Goal: Information Seeking & Learning: Understand process/instructions

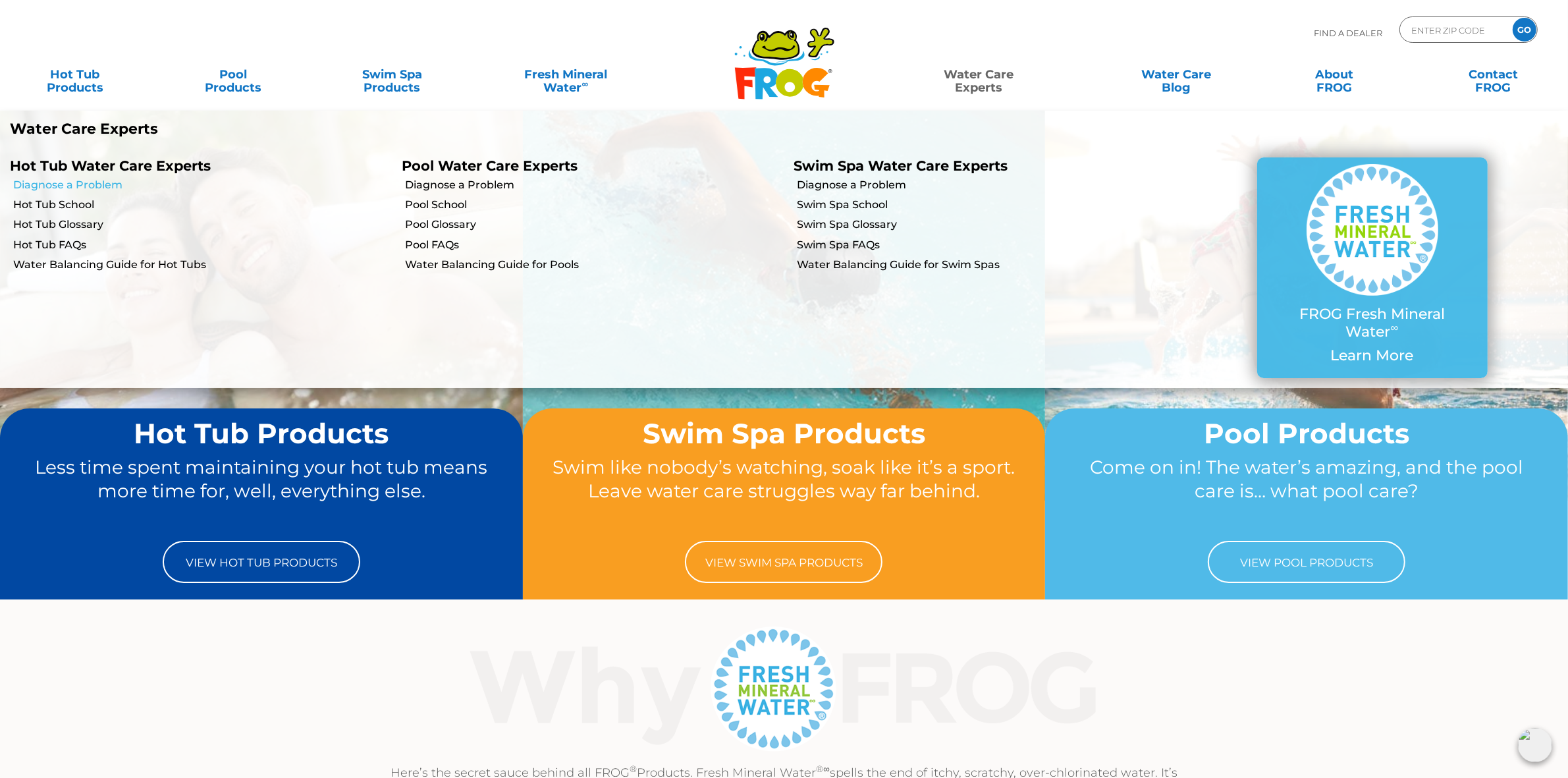
click at [74, 185] on link "Diagnose a Problem" at bounding box center [203, 185] width 379 height 14
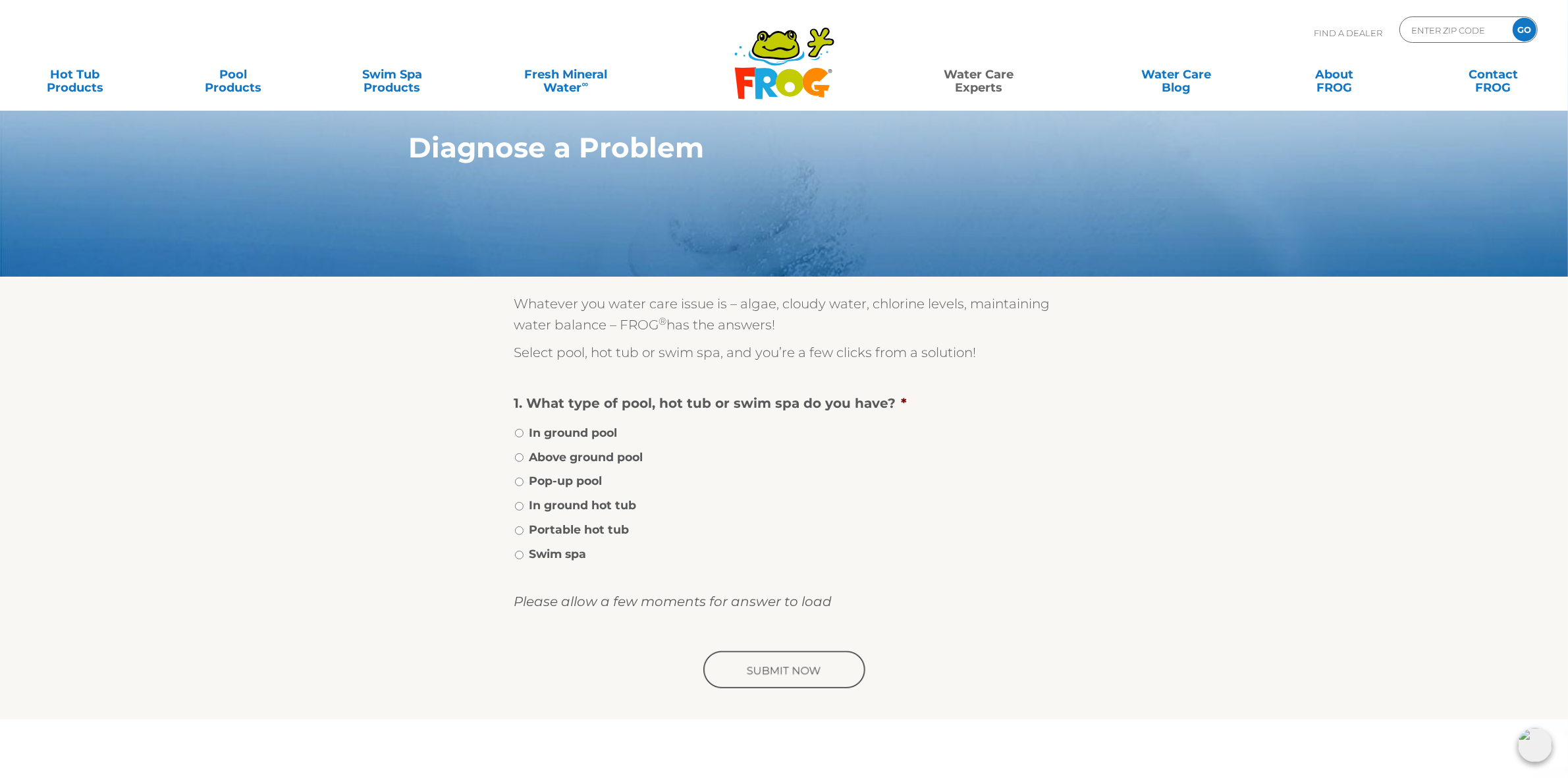
click at [574, 527] on label "Portable hot tub" at bounding box center [580, 529] width 100 height 17
click at [524, 527] on input "Portable hot tub" at bounding box center [518, 530] width 8 height 8
radio input "true"
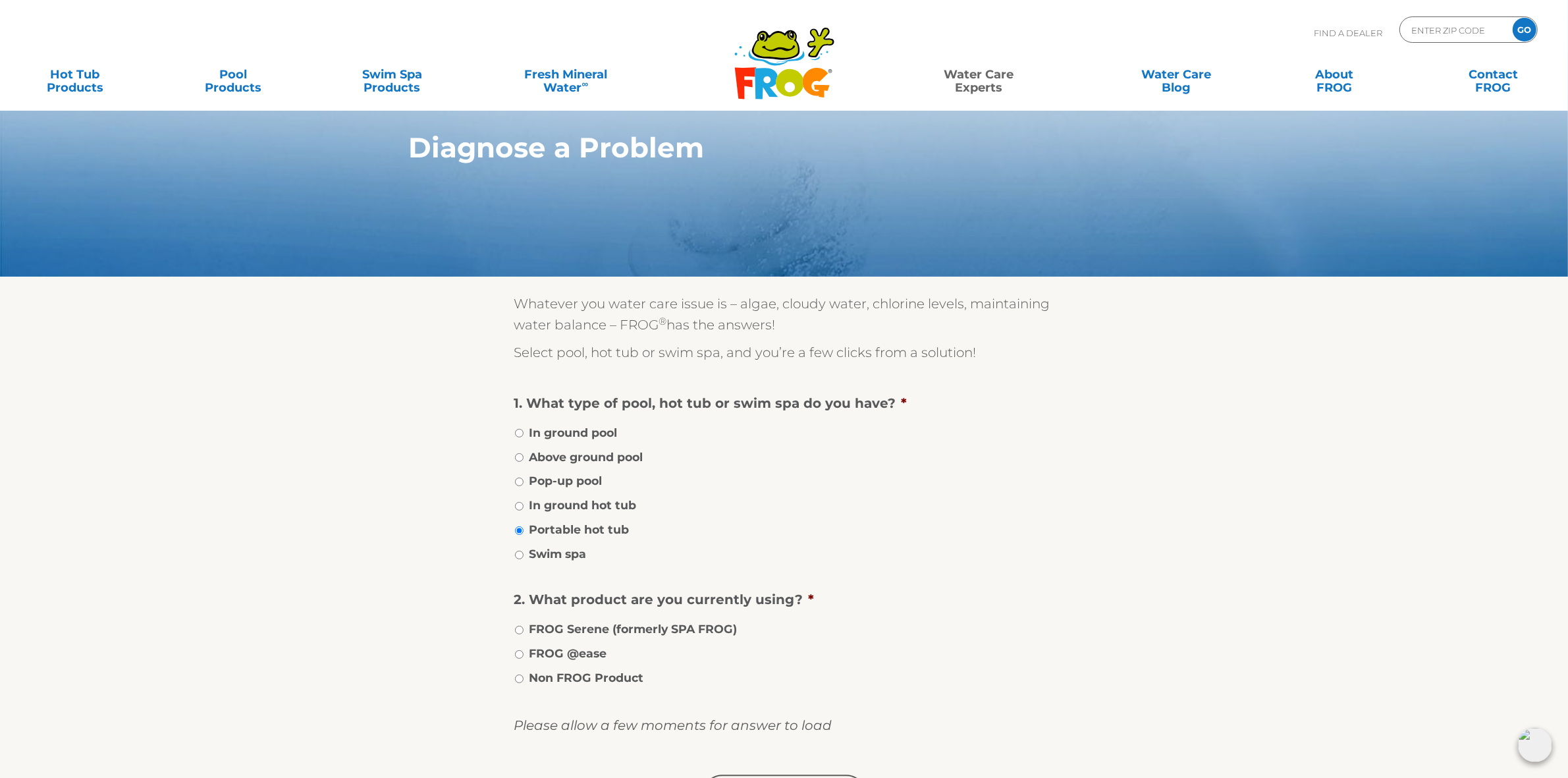
click at [592, 624] on label "FROG Serene (formerly SPA FROG)" at bounding box center [634, 629] width 208 height 17
click at [524, 626] on input "FROG Serene (formerly SPA FROG)" at bounding box center [518, 630] width 8 height 8
radio input "true"
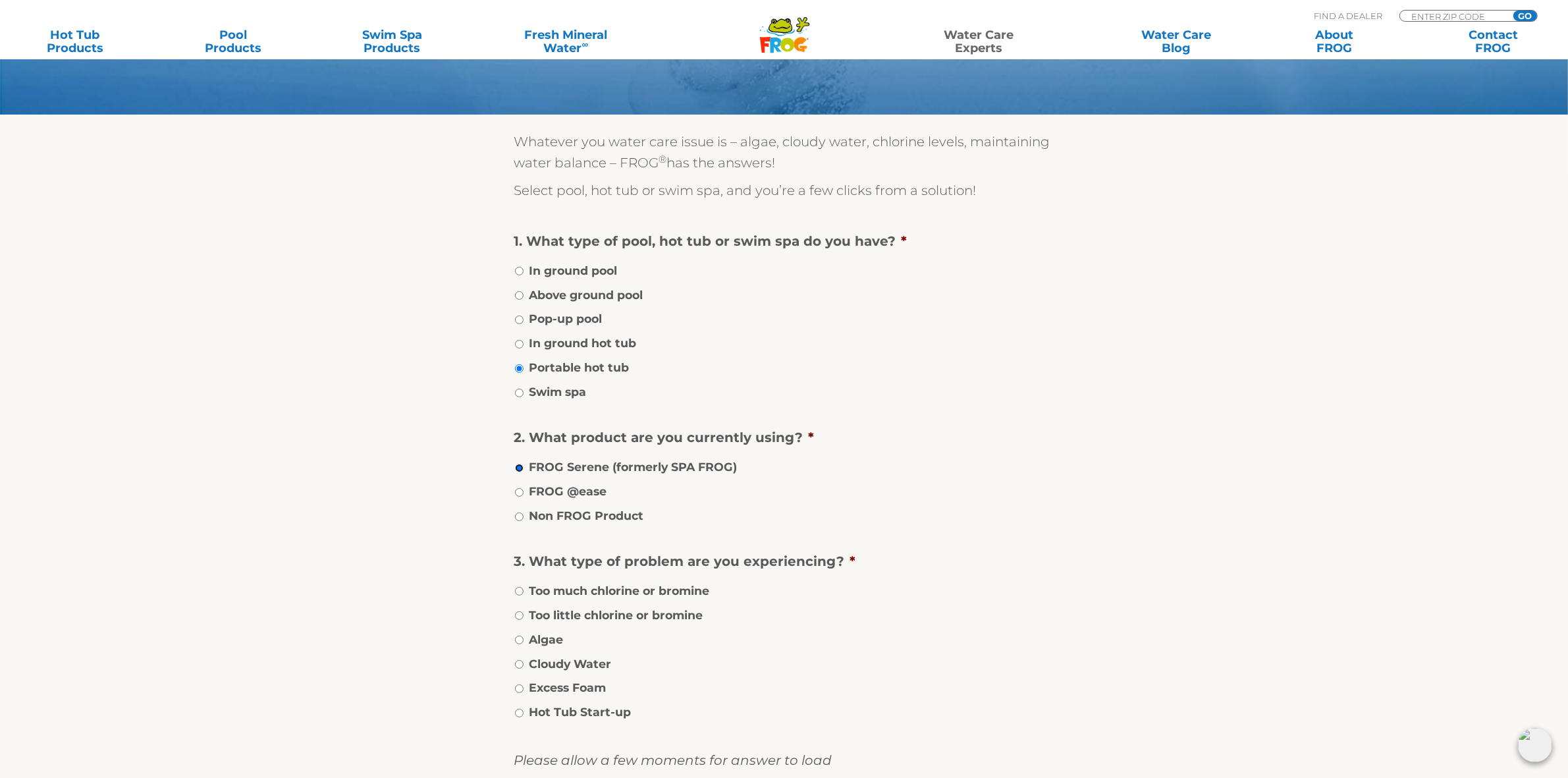
scroll to position [165, 0]
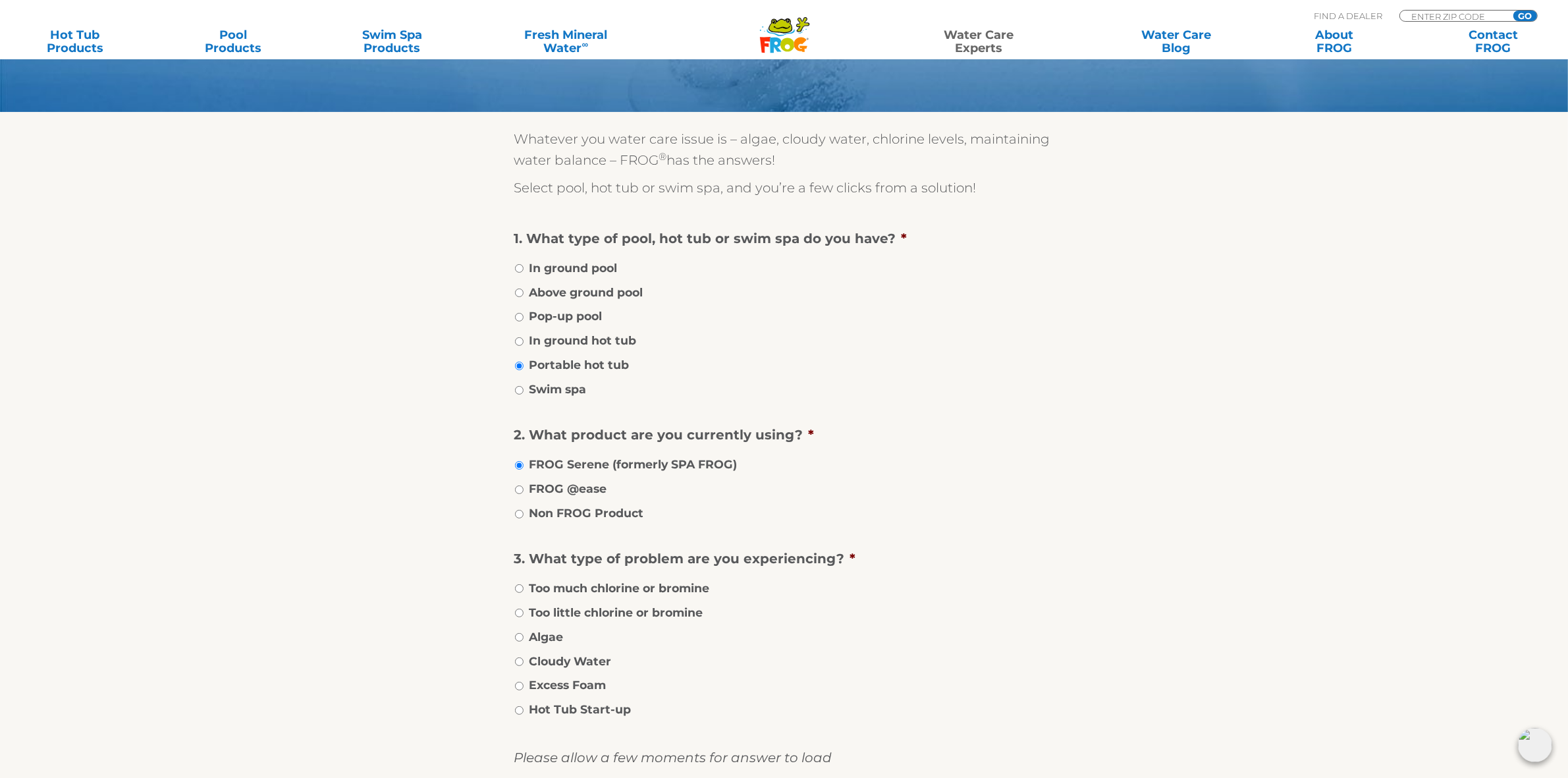
click at [600, 604] on label "Too little chlorine or bromine" at bounding box center [617, 612] width 174 height 17
click at [524, 609] on input "Too little chlorine or bromine" at bounding box center [518, 612] width 8 height 8
radio input "true"
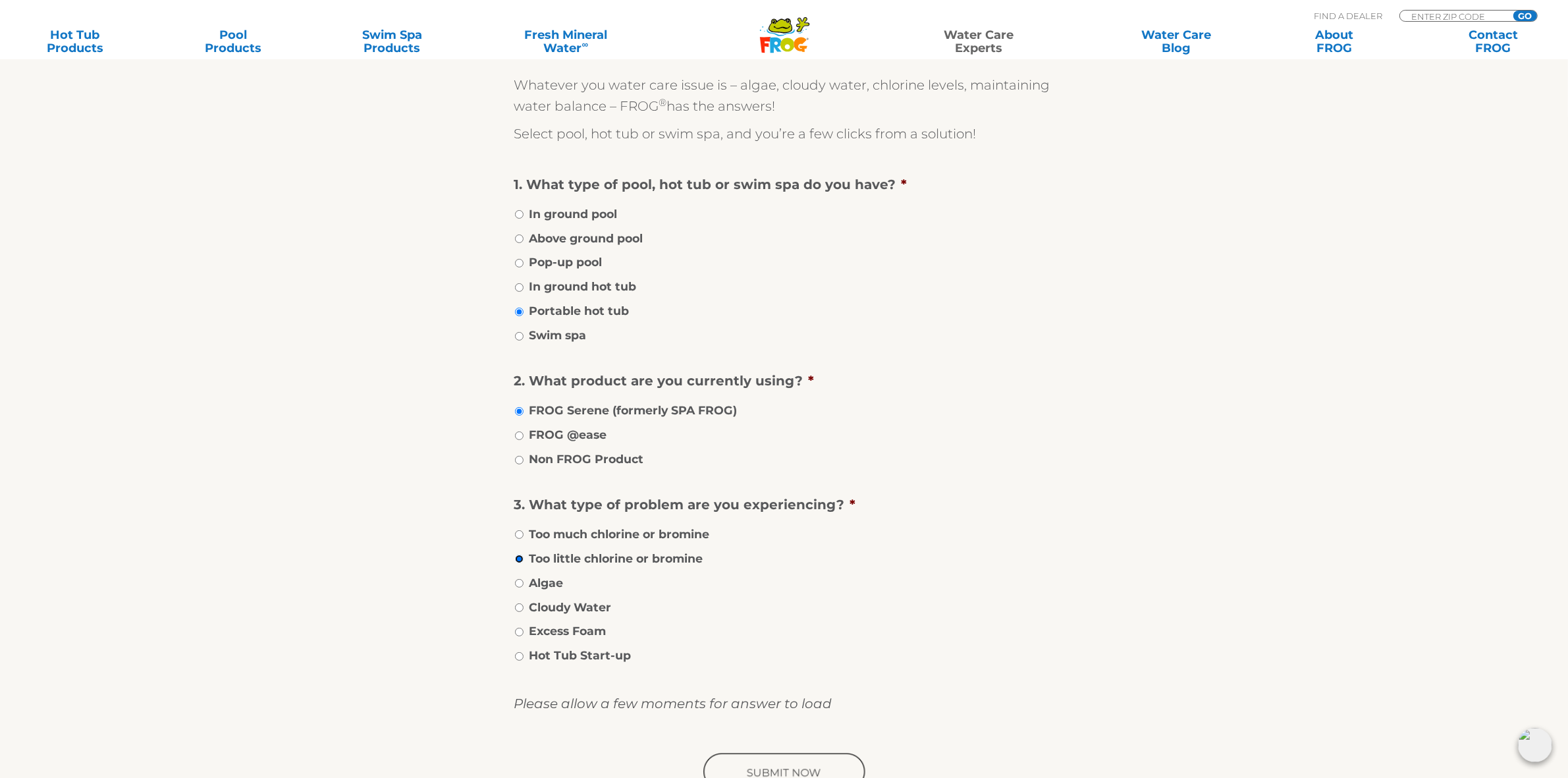
scroll to position [247, 0]
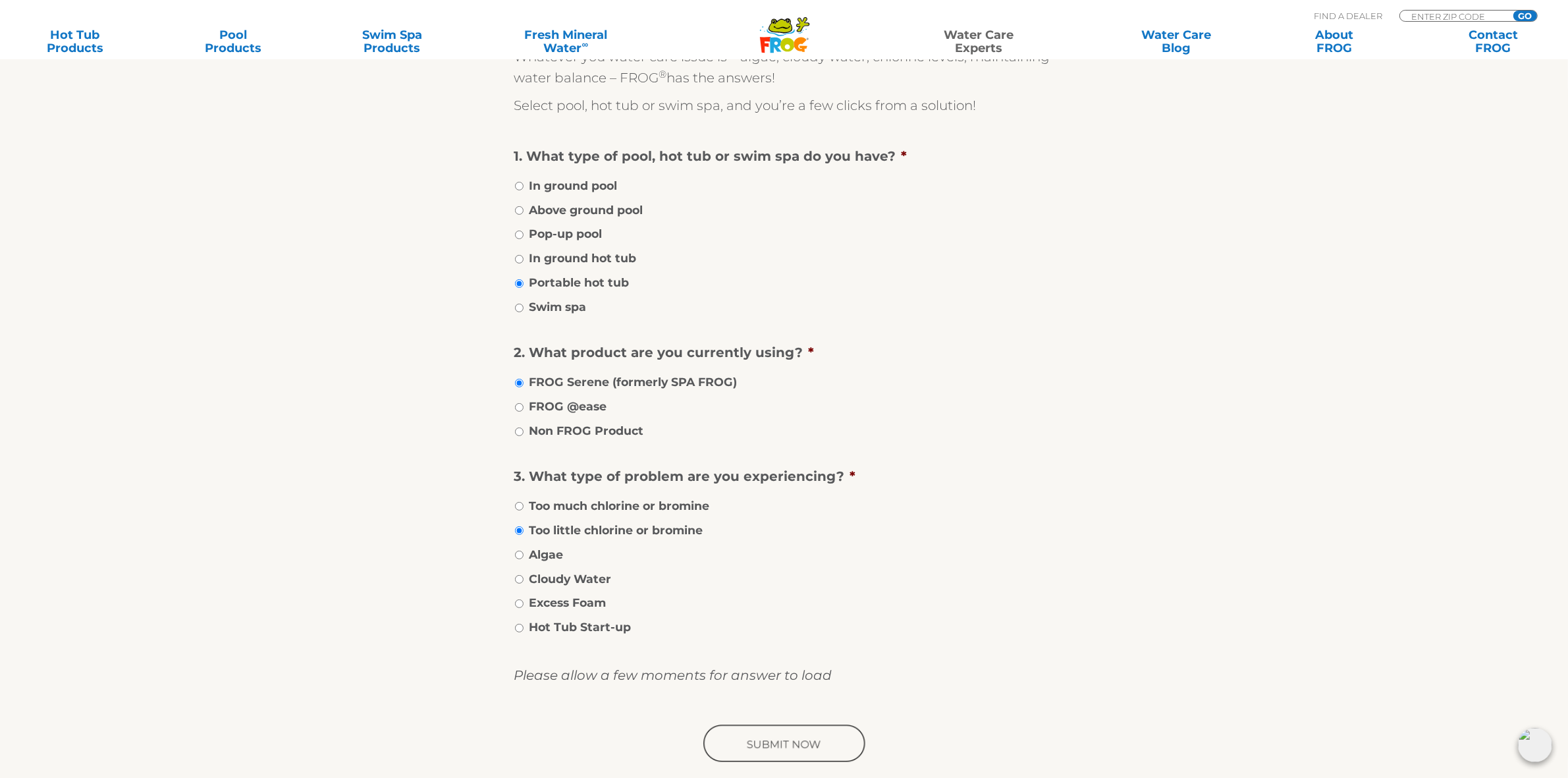
click at [804, 728] on input "image" at bounding box center [784, 745] width 167 height 43
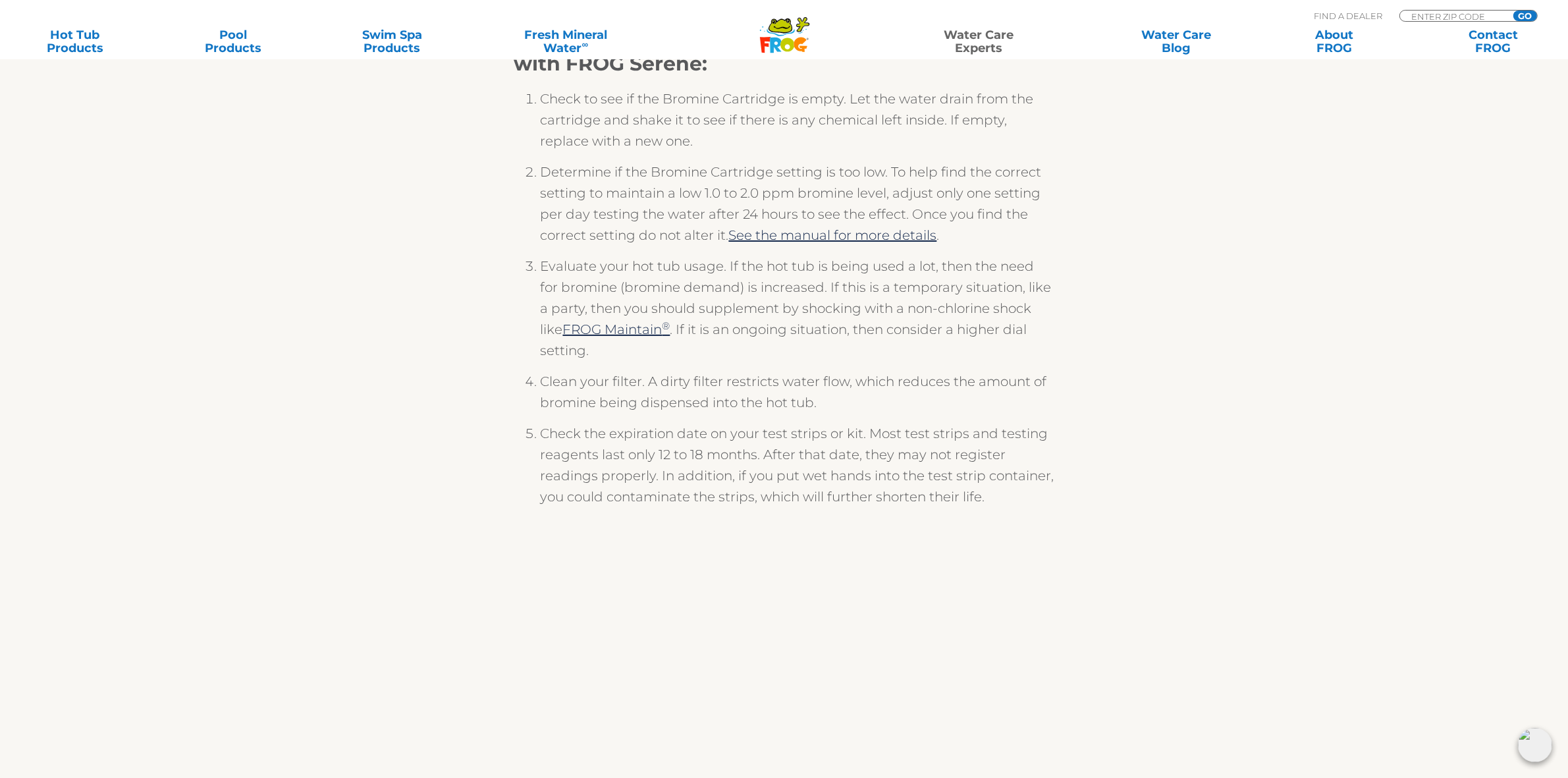
scroll to position [412, 0]
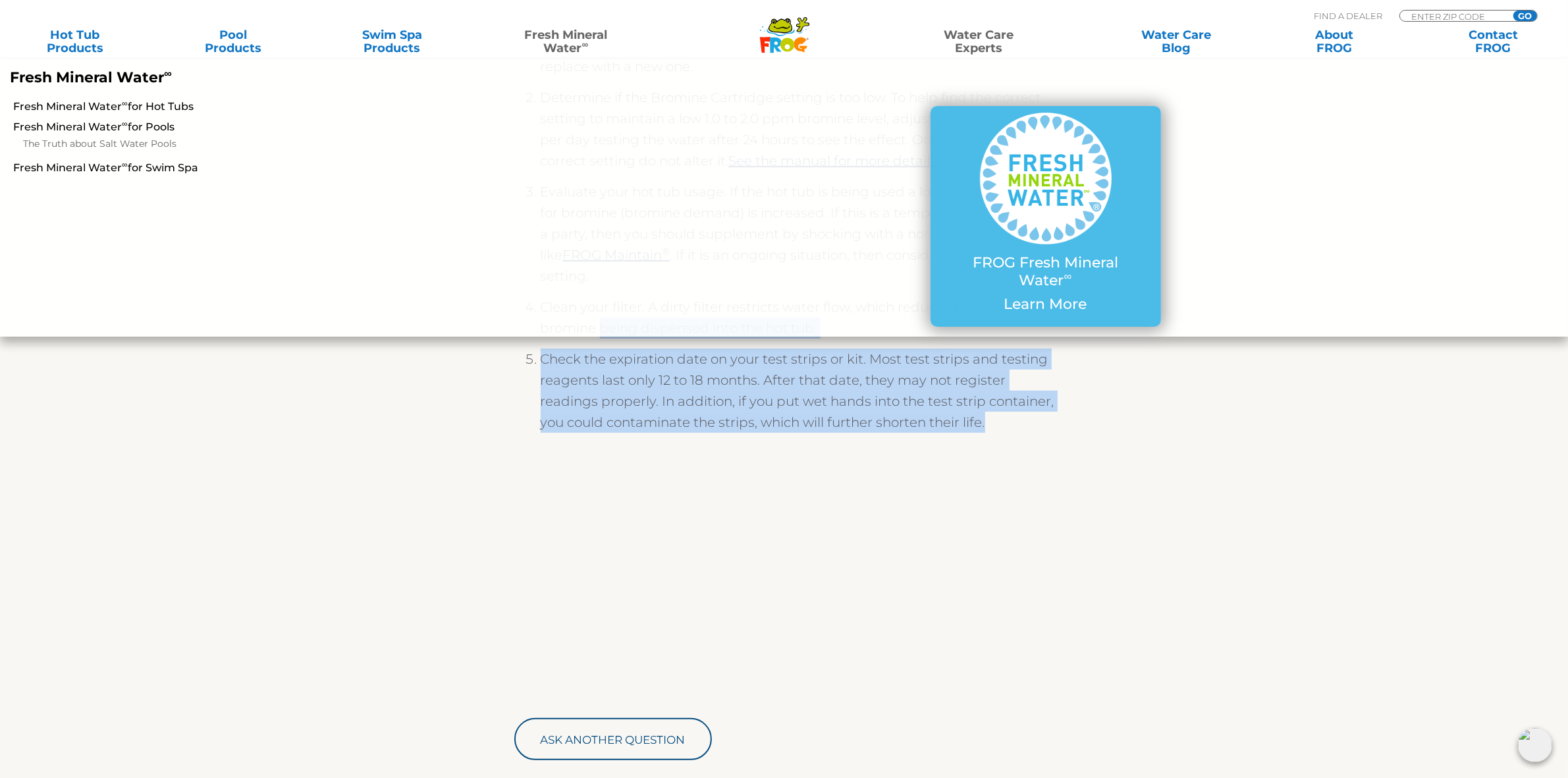
drag, startPoint x: 995, startPoint y: 428, endPoint x: 600, endPoint y: 346, distance: 403.4
click at [600, 346] on ol "Check to see if the Bromine Cartridge is empty. Let the water drain from the ca…" at bounding box center [784, 228] width 540 height 455
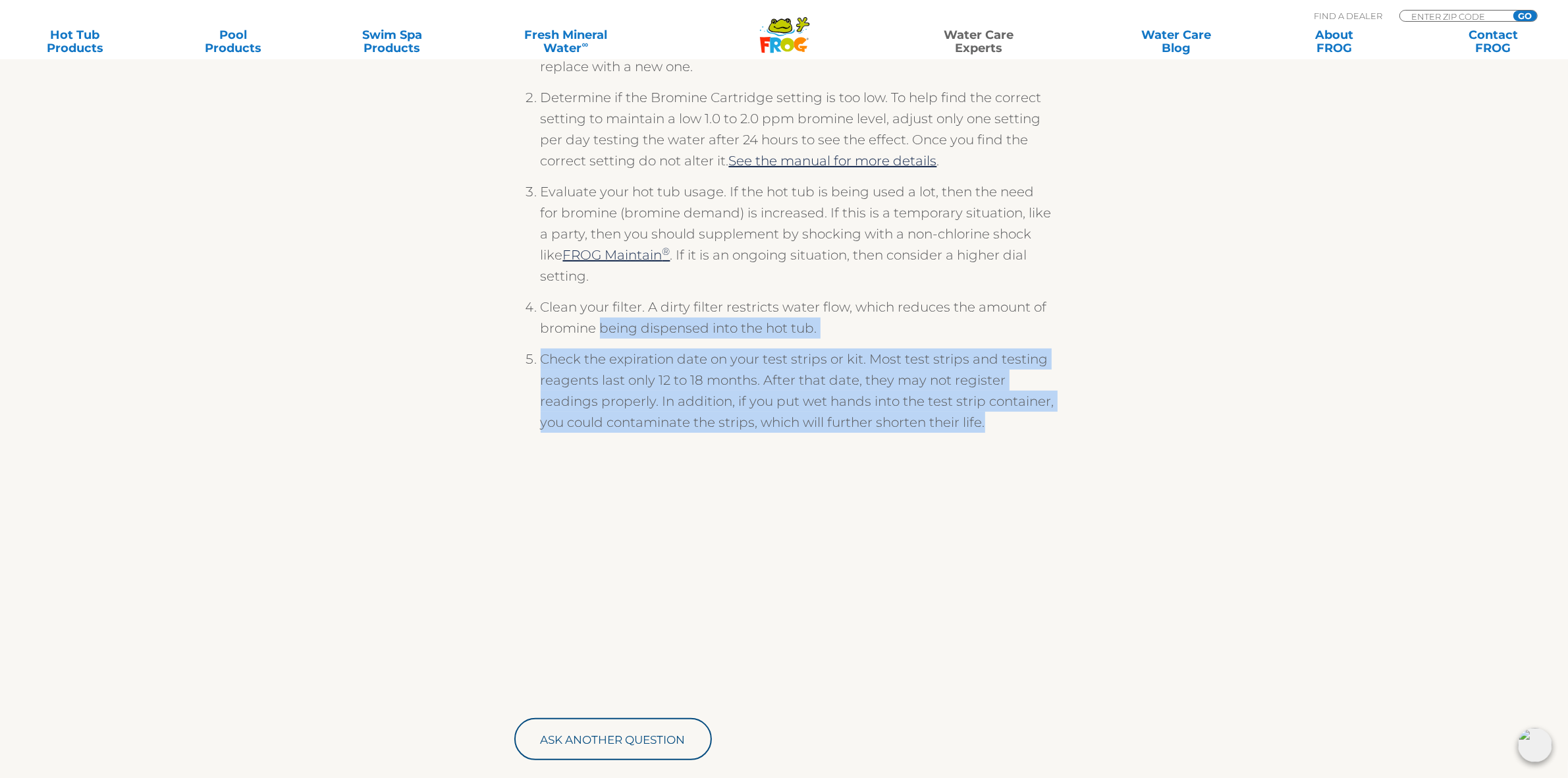
click at [602, 383] on li "Check the expiration date on your test strips or kit. Most test strips and test…" at bounding box center [798, 395] width 514 height 94
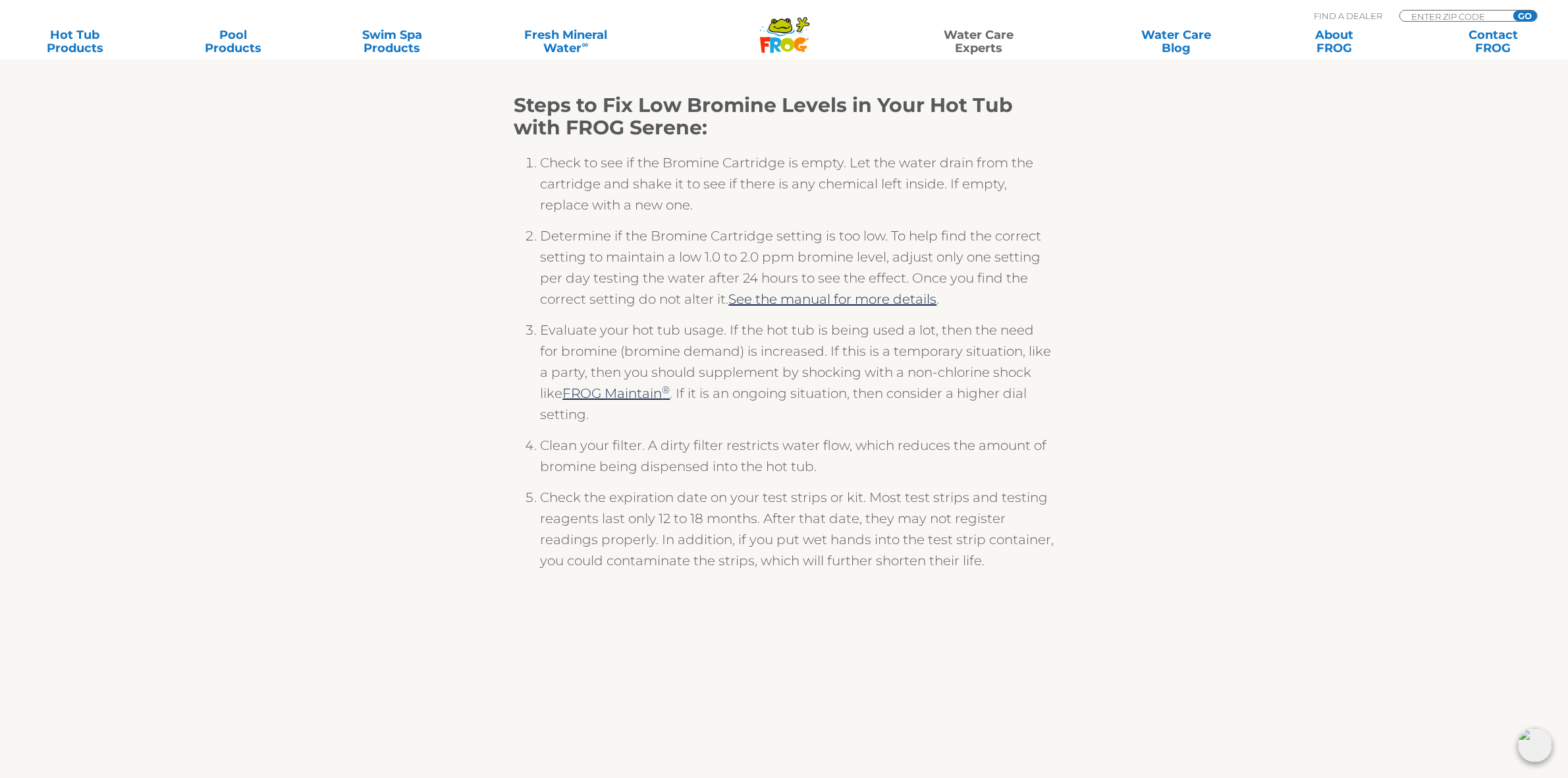
scroll to position [247, 0]
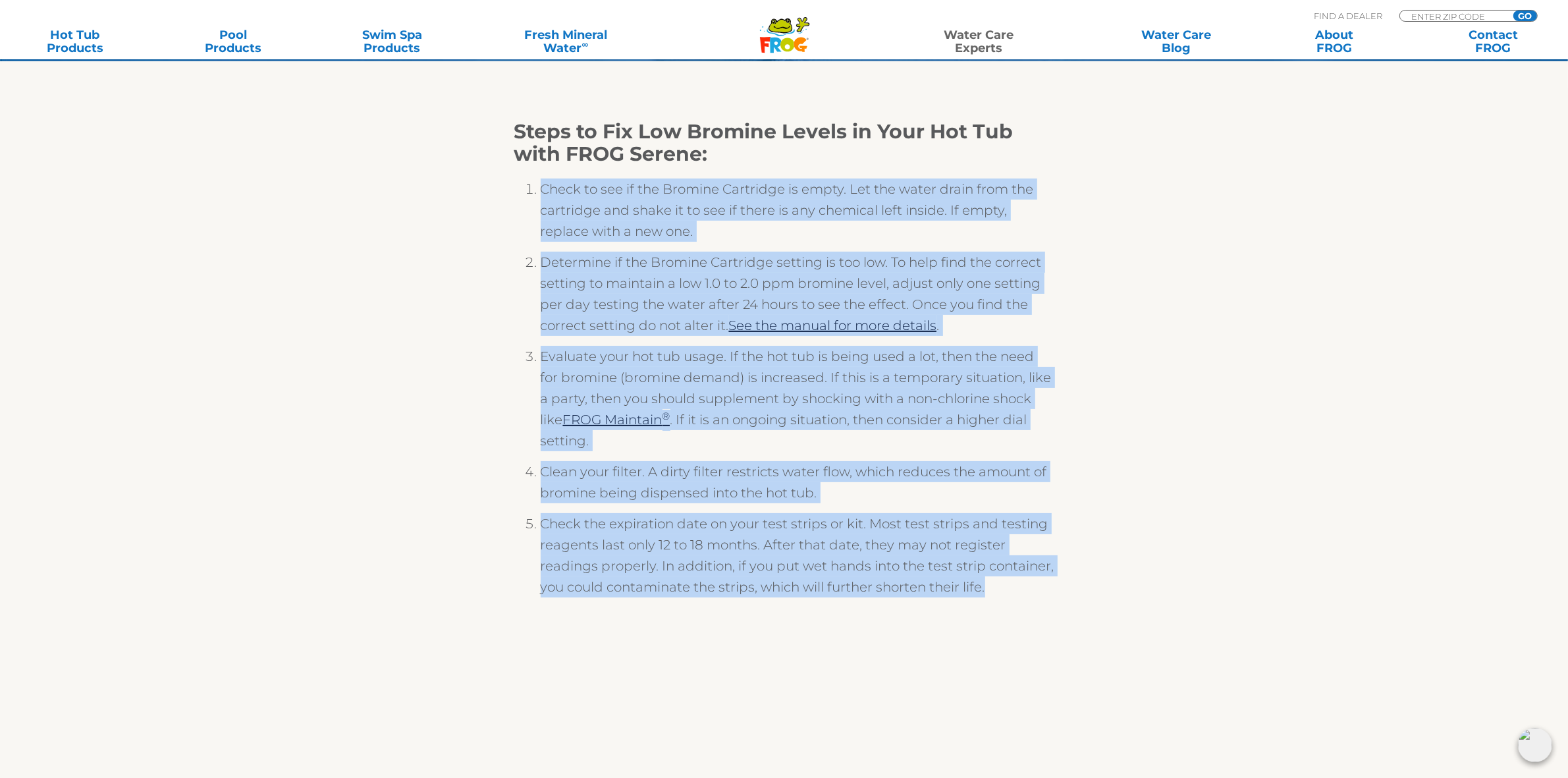
drag, startPoint x: 543, startPoint y: 186, endPoint x: 1001, endPoint y: 581, distance: 604.8
click at [1001, 581] on ol "Check to see if the Bromine Cartridge is empty. Let the water drain from the ca…" at bounding box center [784, 393] width 540 height 455
copy ol "Check to see if the Bromine Cartridge is empty. Let the water drain from the ca…"
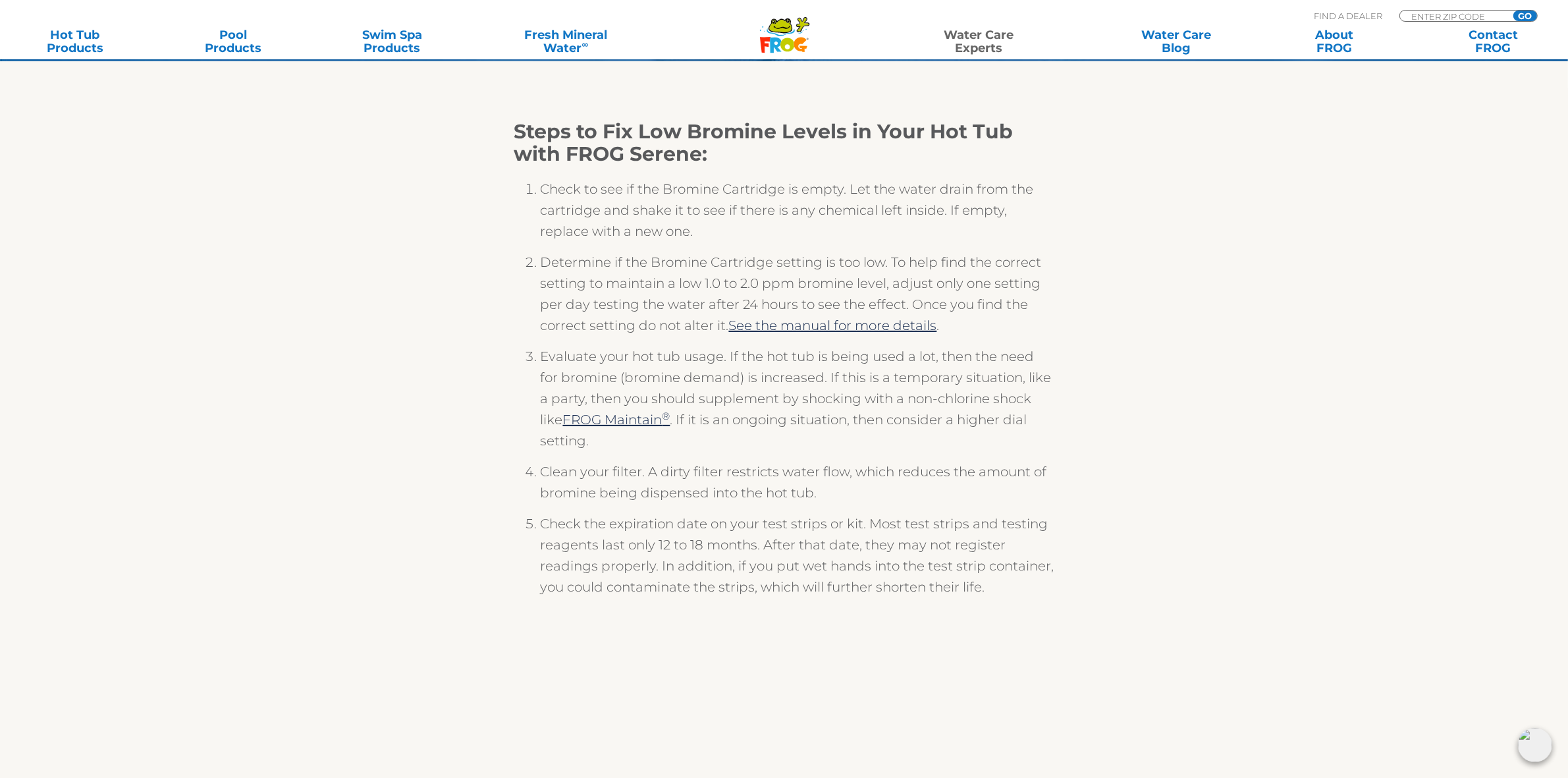
click at [1252, 304] on section "Steps to Fix Low Bromine Levels in Your Hot Tub with FROG Serene: Check to see …" at bounding box center [784, 504] width 1568 height 885
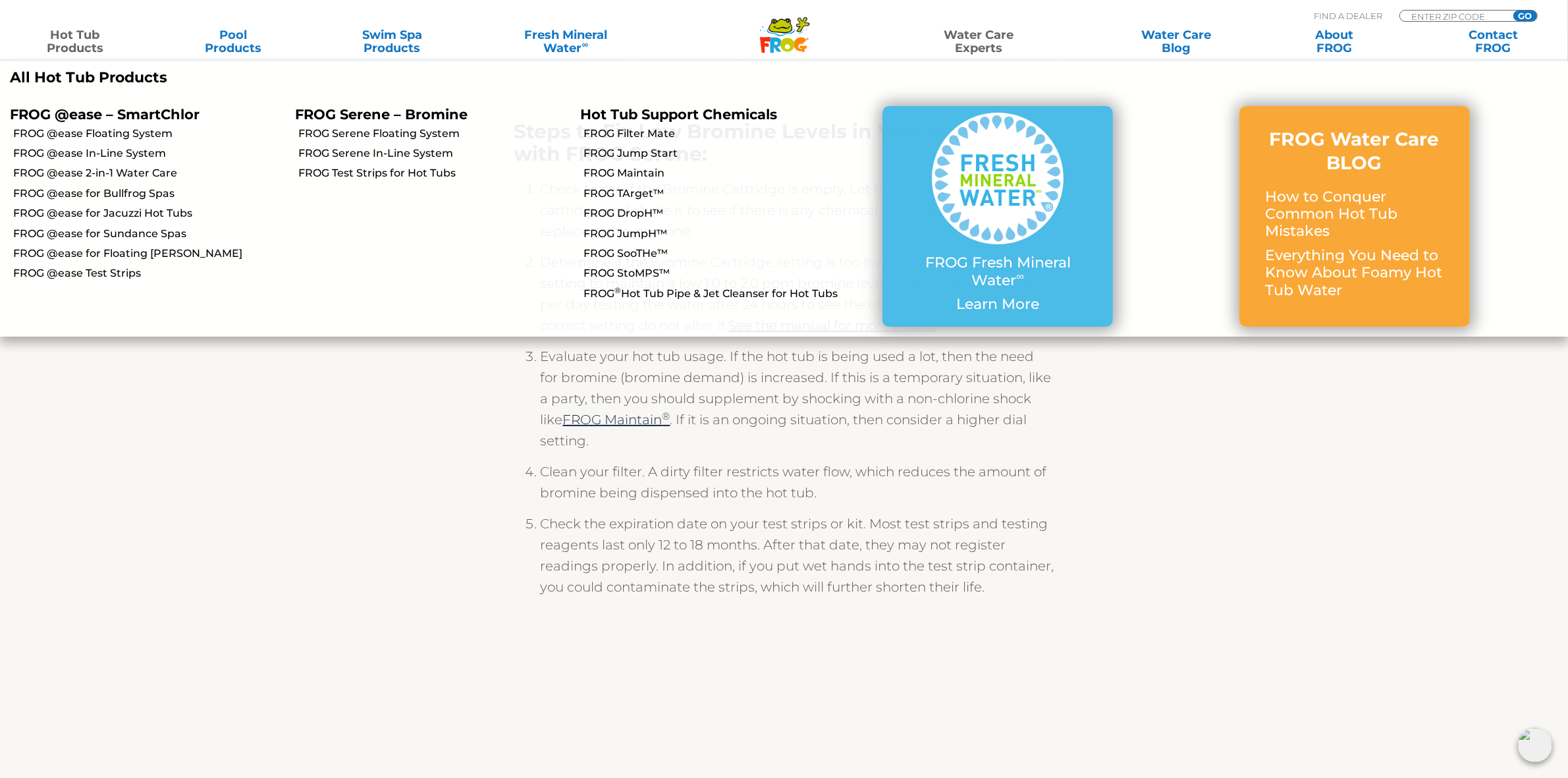
click at [132, 245] on li "FROG @ease for Floating [PERSON_NAME]" at bounding box center [142, 253] width 285 height 20
click at [132, 253] on link "FROG @ease for Floating [PERSON_NAME]" at bounding box center [149, 253] width 272 height 14
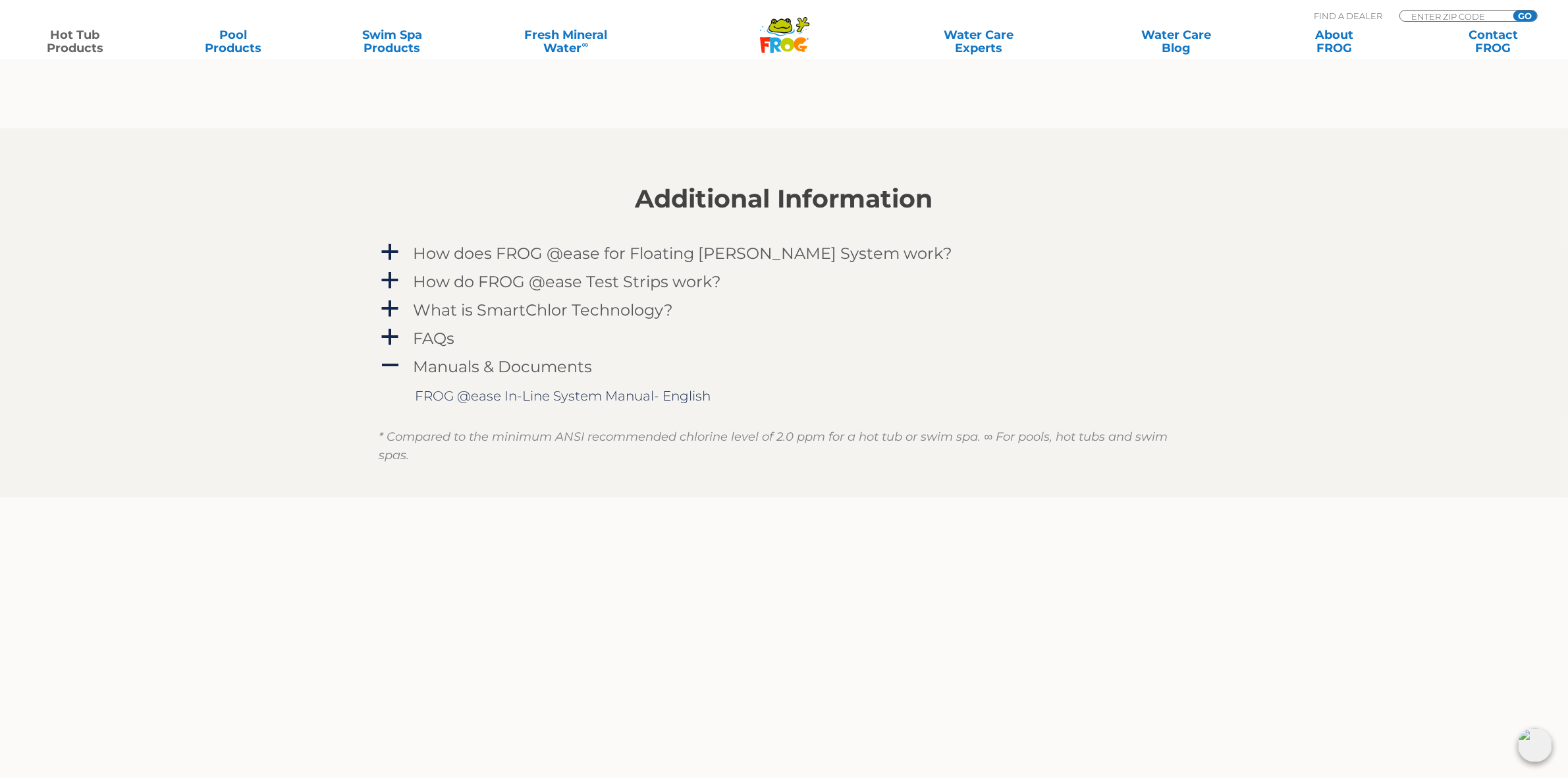
scroll to position [1483, 0]
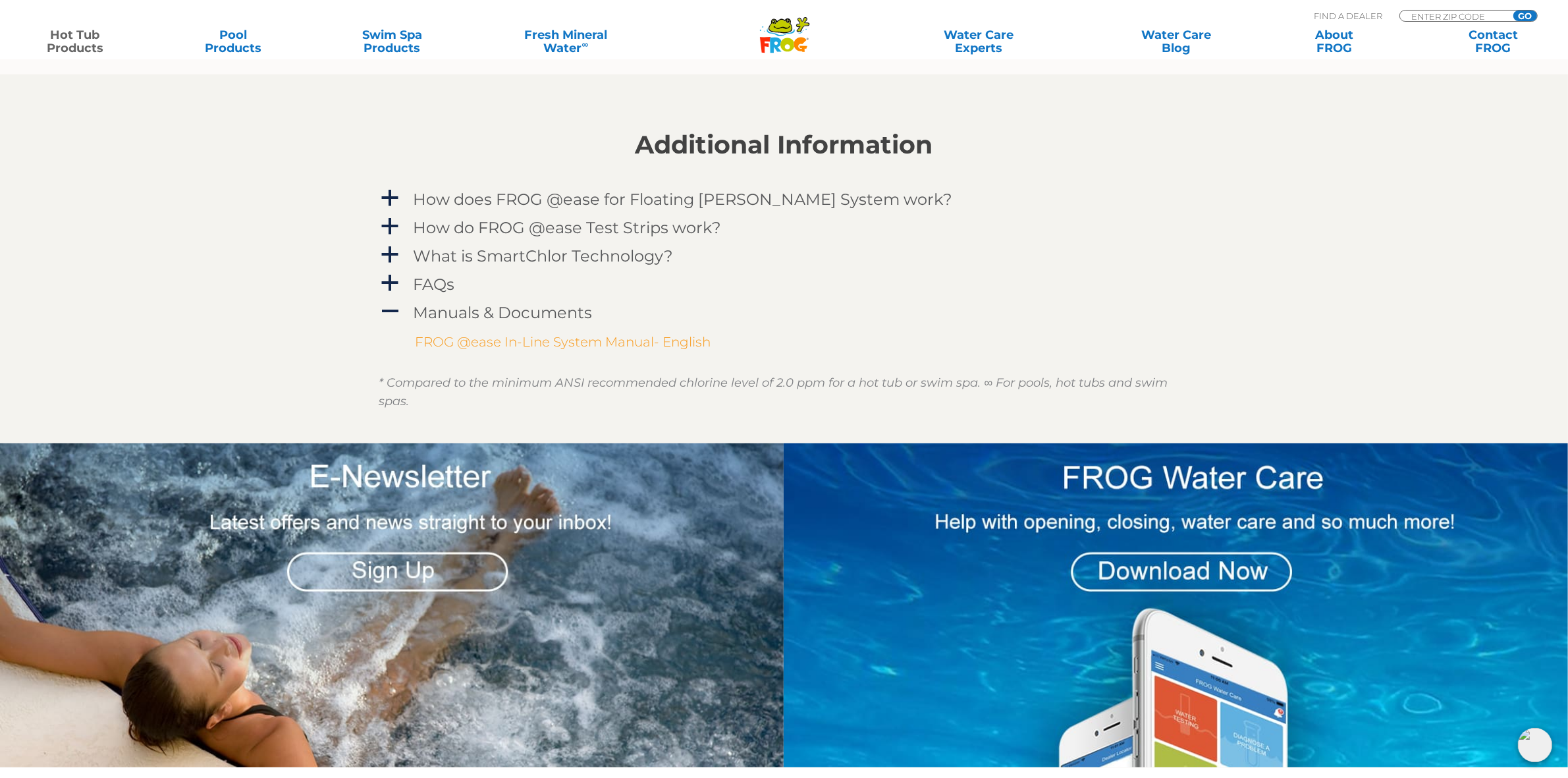
click at [619, 344] on link "FROG @ease In-Line System Manual- English" at bounding box center [563, 341] width 296 height 15
